Goal: Navigation & Orientation: Find specific page/section

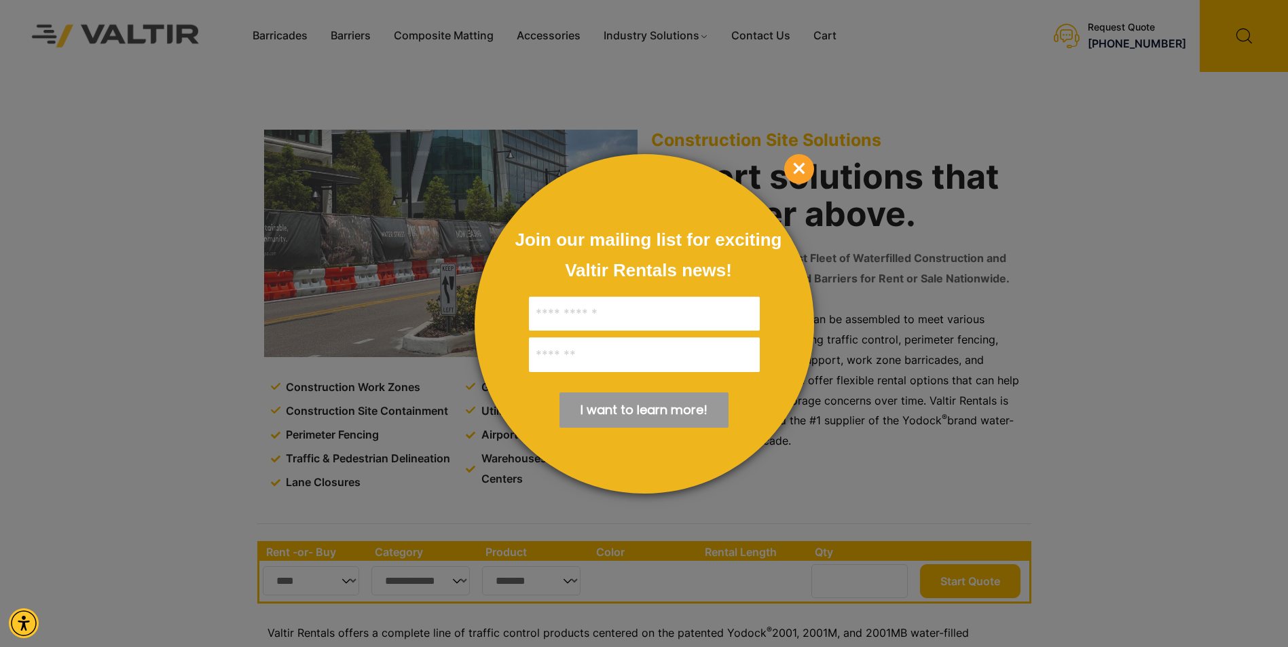
click at [797, 168] on span "×" at bounding box center [799, 169] width 30 height 30
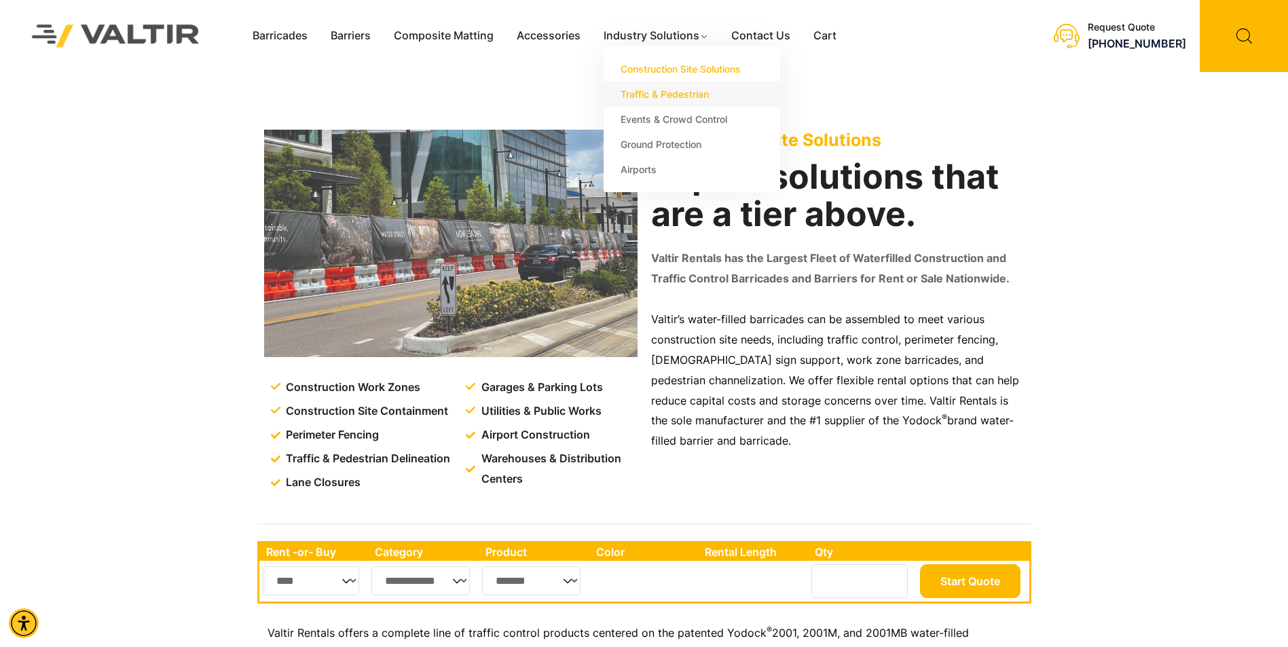
click at [655, 96] on link "Traffic & Pedestrian" at bounding box center [692, 93] width 177 height 25
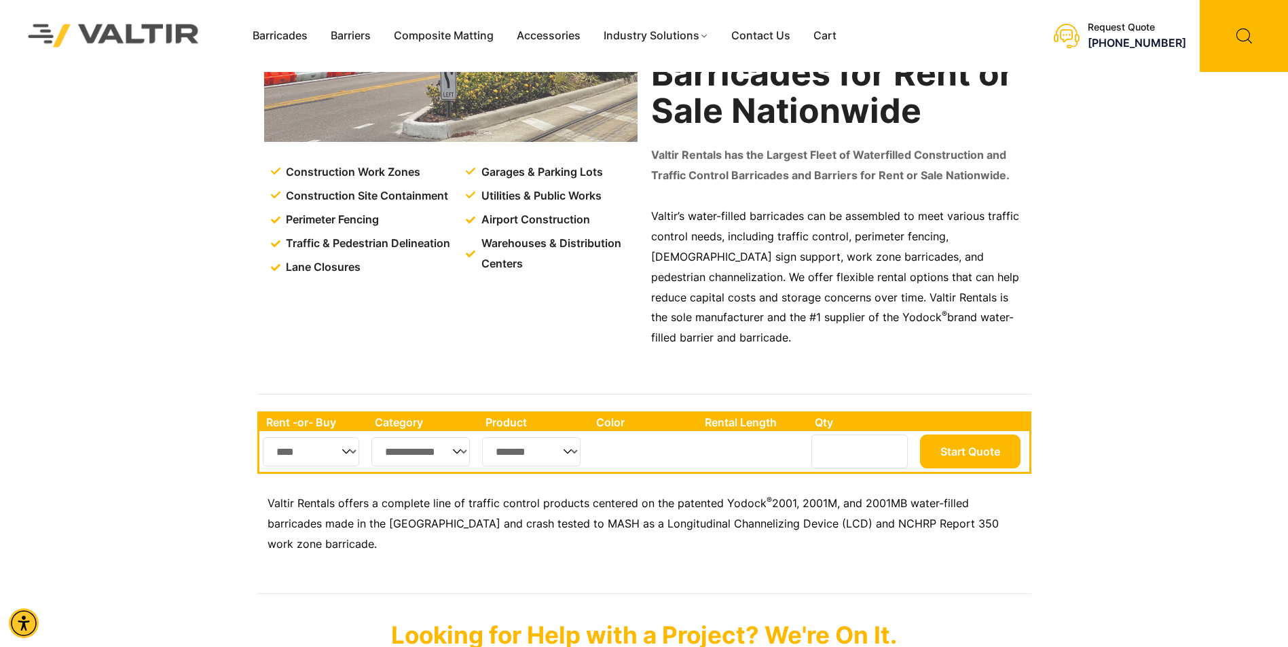
scroll to position [204, 0]
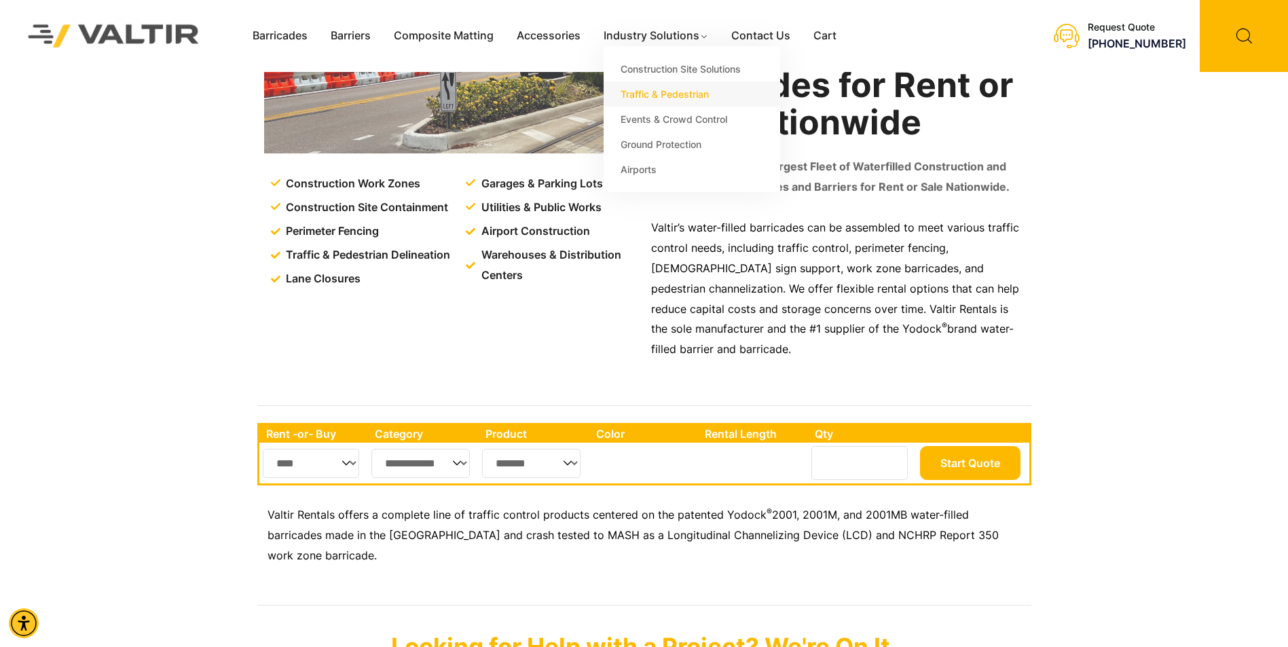
click at [688, 88] on link "Traffic & Pedestrian" at bounding box center [692, 93] width 177 height 25
